Goal: Navigation & Orientation: Go to known website

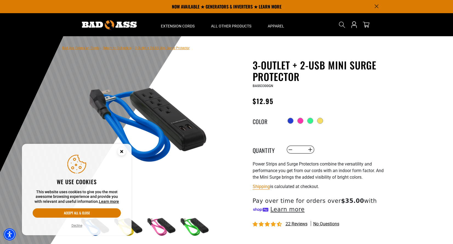
click at [123, 152] on circle "Close this option" at bounding box center [122, 151] width 8 height 8
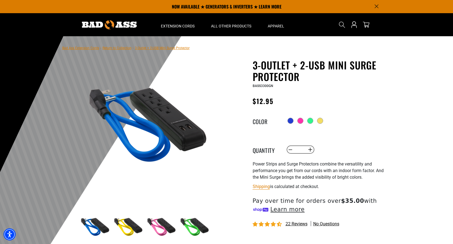
click at [127, 24] on img at bounding box center [109, 24] width 55 height 9
